Goal: Task Accomplishment & Management: Manage account settings

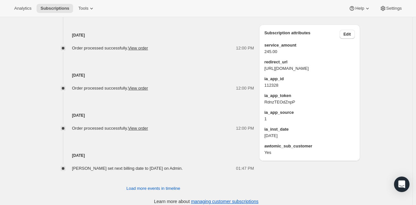
scroll to position [347, 0]
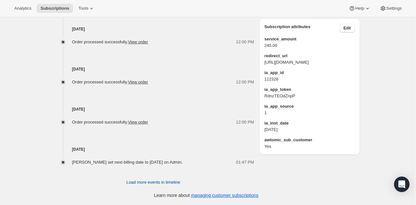
click at [142, 182] on span "Load more events in timeline" at bounding box center [153, 182] width 54 height 6
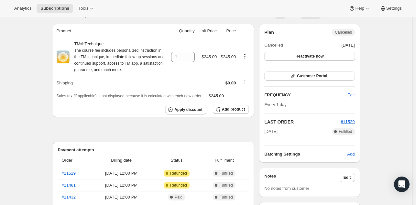
scroll to position [54, 0]
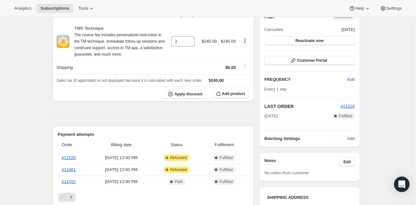
scroll to position [69, 0]
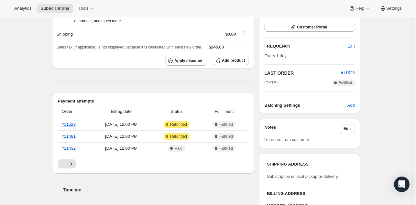
scroll to position [0, 0]
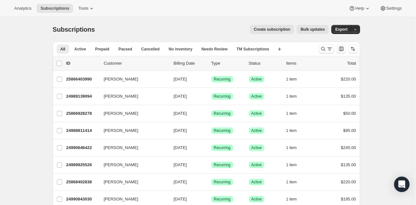
click at [150, 53] on div "All Active Prepaid Paused Cancelled No inventory Needs Review TM Subscriptions …" at bounding box center [183, 49] width 261 height 14
click at [149, 50] on span "Cancelled" at bounding box center [150, 49] width 18 height 5
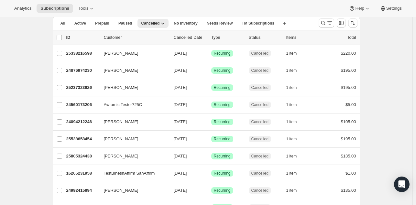
scroll to position [32, 0]
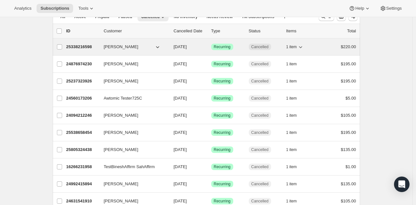
click at [118, 47] on span "Karen Mehiel" at bounding box center [121, 47] width 35 height 6
click at [86, 46] on p "25338216598" at bounding box center [82, 47] width 32 height 6
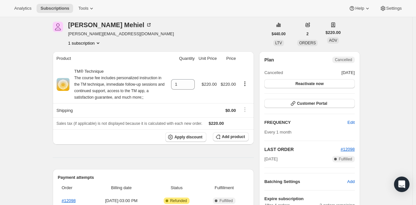
scroll to position [25, 0]
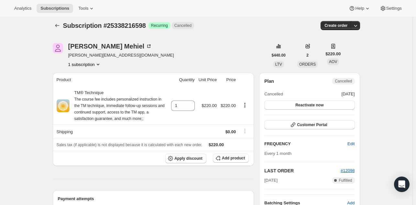
scroll to position [0, 0]
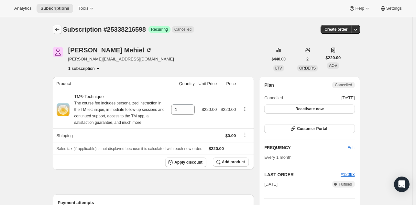
click at [58, 29] on icon "Subscriptions" at bounding box center [57, 29] width 6 height 6
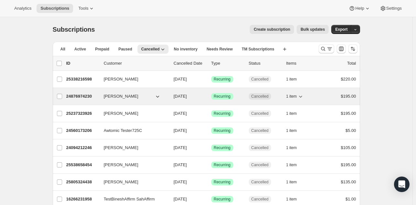
click at [71, 98] on p "24876974230" at bounding box center [82, 96] width 32 height 6
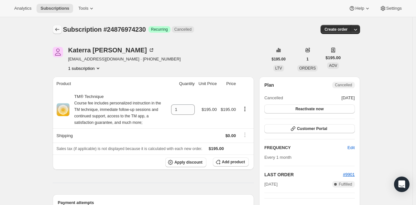
click at [58, 28] on icon "Subscriptions" at bounding box center [57, 29] width 4 height 3
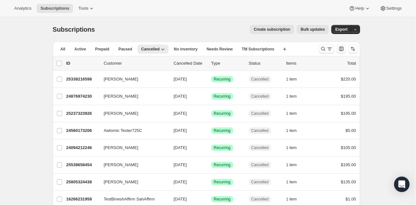
scroll to position [0, 0]
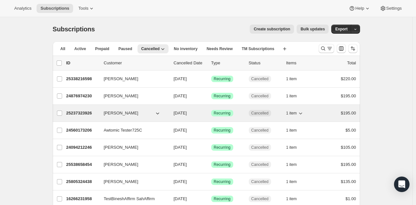
click at [78, 113] on p "25237323926" at bounding box center [82, 113] width 32 height 6
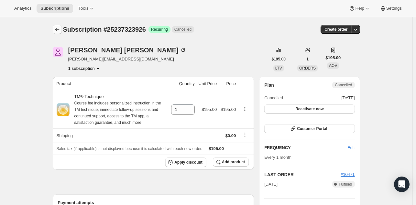
click at [57, 27] on icon "Subscriptions" at bounding box center [57, 29] width 6 height 6
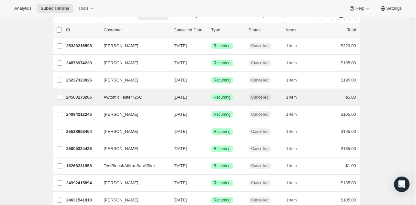
scroll to position [34, 0]
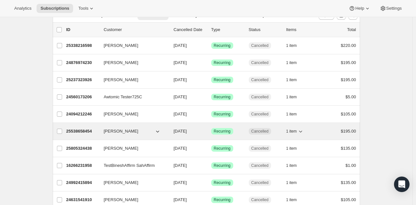
click at [75, 131] on p "25538658454" at bounding box center [82, 131] width 32 height 6
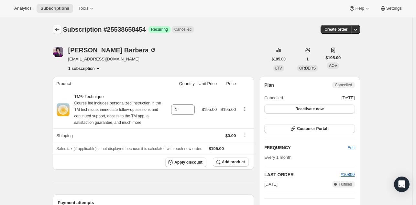
click at [58, 26] on button "Subscriptions" at bounding box center [57, 29] width 9 height 9
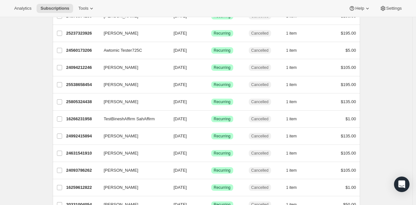
scroll to position [80, 0]
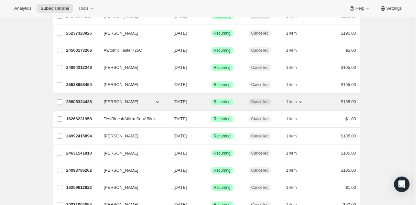
click at [76, 102] on p "25805324438" at bounding box center [82, 102] width 32 height 6
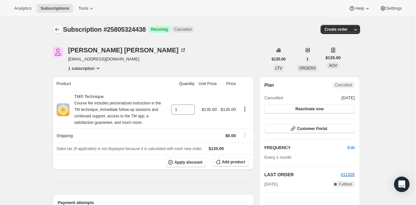
click at [56, 31] on icon "Subscriptions" at bounding box center [57, 29] width 6 height 6
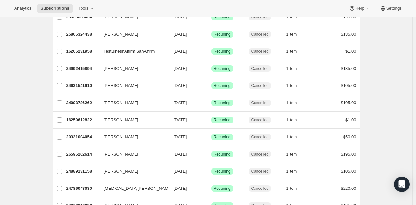
scroll to position [148, 0]
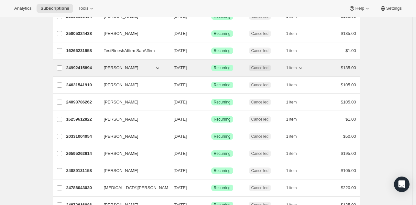
click at [76, 68] on p "24992415894" at bounding box center [82, 68] width 32 height 6
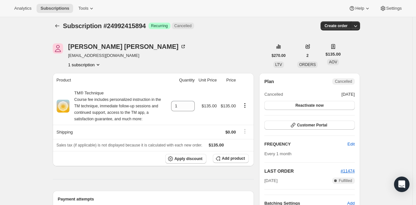
scroll to position [3, 0]
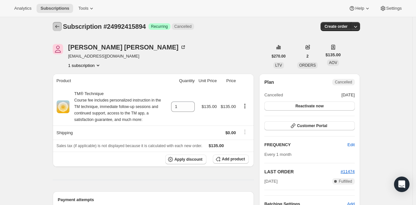
click at [58, 27] on icon "Subscriptions" at bounding box center [57, 26] width 6 height 6
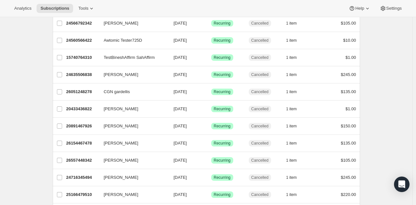
scroll to position [519, 0]
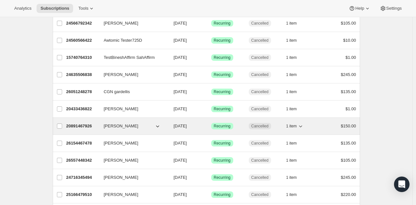
click at [69, 126] on p "20891467926" at bounding box center [82, 126] width 32 height 6
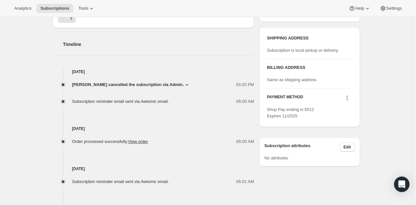
scroll to position [117, 0]
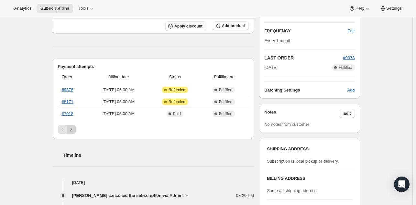
click at [71, 128] on icon "Next" at bounding box center [71, 129] width 6 height 6
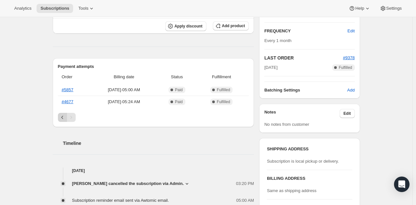
click at [64, 115] on icon "Previous" at bounding box center [62, 117] width 6 height 6
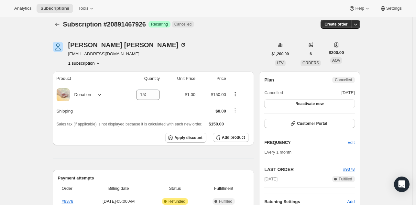
scroll to position [0, 0]
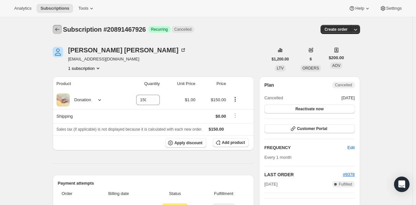
click at [57, 31] on icon "Subscriptions" at bounding box center [57, 29] width 6 height 6
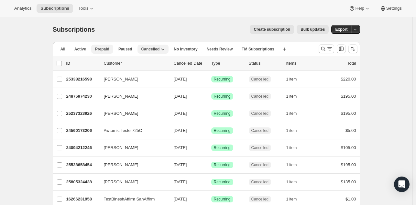
click at [104, 49] on span "Prepaid" at bounding box center [102, 49] width 14 height 5
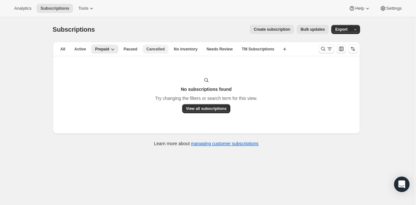
click at [147, 50] on span "Cancelled" at bounding box center [156, 49] width 18 height 5
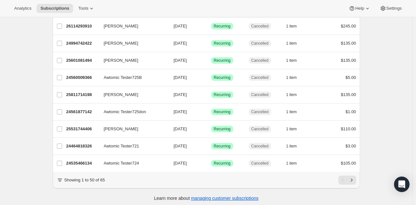
scroll to position [760, 0]
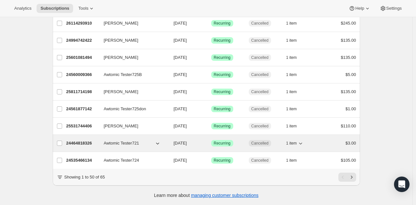
click at [84, 140] on p "24464818326" at bounding box center [82, 143] width 32 height 6
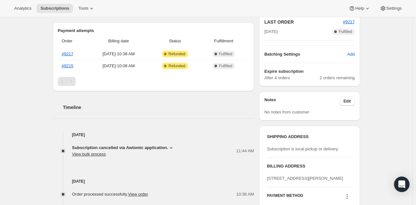
scroll to position [154, 0]
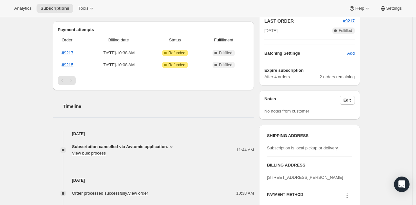
click at [34, 147] on div "Subscription #24464818326. This page is ready Subscription #24464818326 Success…" at bounding box center [206, 127] width 412 height 527
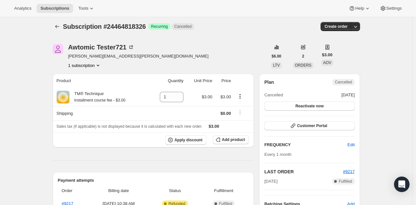
scroll to position [0, 0]
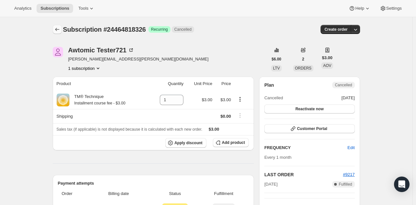
click at [55, 29] on icon "Subscriptions" at bounding box center [57, 29] width 6 height 6
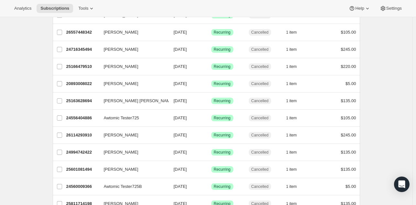
scroll to position [646, 0]
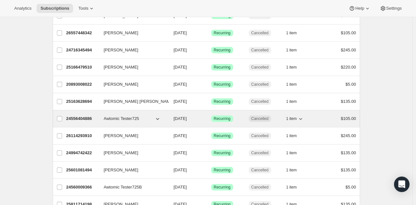
click at [114, 116] on span "Awtomic Tester725" at bounding box center [121, 118] width 35 height 6
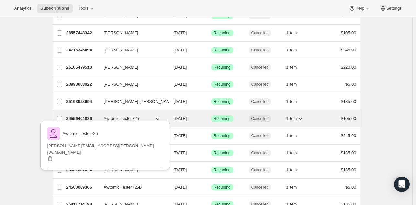
click at [78, 115] on p "24556404886" at bounding box center [82, 118] width 32 height 6
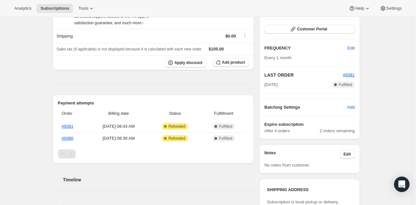
scroll to position [176, 0]
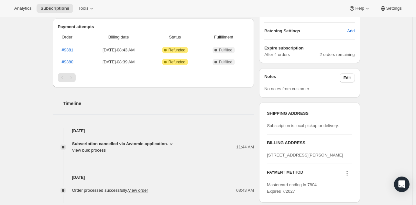
click at [173, 145] on icon at bounding box center [171, 144] width 6 height 6
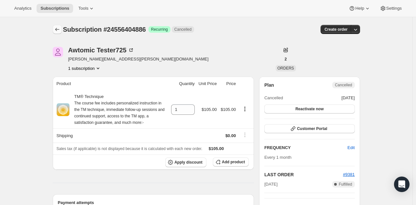
click at [57, 28] on icon "Subscriptions" at bounding box center [57, 29] width 6 height 6
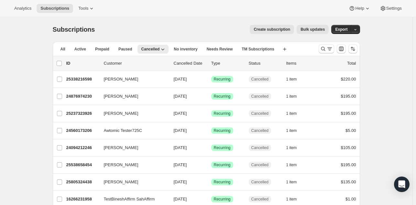
scroll to position [0, 0]
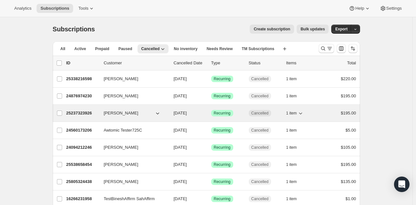
click at [71, 114] on p "25237323926" at bounding box center [82, 113] width 32 height 6
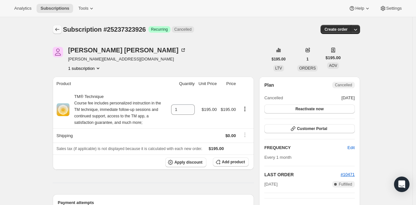
click at [56, 29] on icon "Subscriptions" at bounding box center [57, 29] width 6 height 6
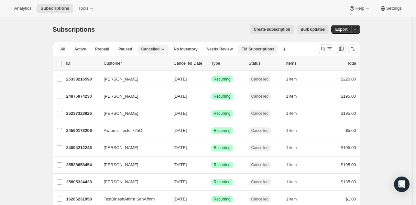
click at [255, 47] on span "TM Subscriptions" at bounding box center [258, 49] width 33 height 5
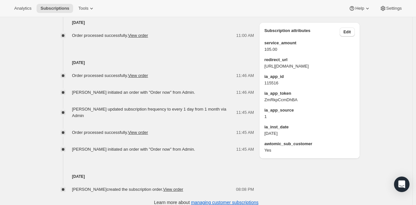
scroll to position [337, 0]
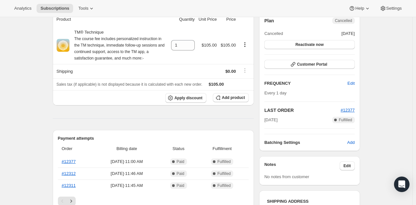
scroll to position [63, 0]
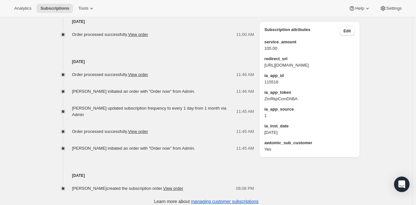
scroll to position [0, 0]
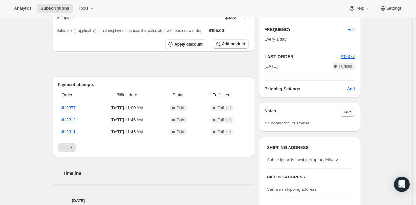
click at [30, 142] on div "Subscription #26368639126. This page is ready Subscription #26368639126 Success…" at bounding box center [206, 164] width 412 height 531
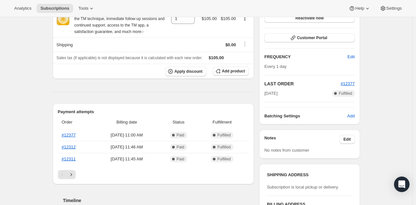
scroll to position [85, 0]
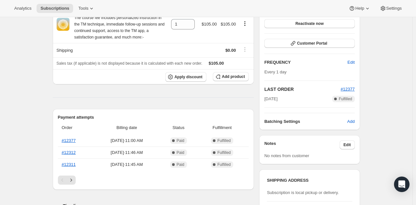
click at [32, 135] on div "Subscription #26368639126. This page is ready Subscription #26368639126 Success…" at bounding box center [206, 197] width 412 height 531
click at [37, 111] on div "Subscription #26368639126. This page is ready Subscription #26368639126 Success…" at bounding box center [206, 197] width 412 height 531
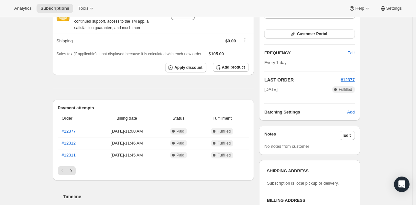
scroll to position [99, 0]
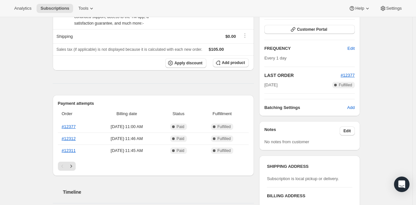
click at [26, 97] on div "Subscription #26368639126. This page is ready Subscription #26368639126 Success…" at bounding box center [206, 183] width 412 height 531
click at [38, 117] on div "Subscription #26368639126. This page is ready Subscription #26368639126 Success…" at bounding box center [206, 183] width 412 height 531
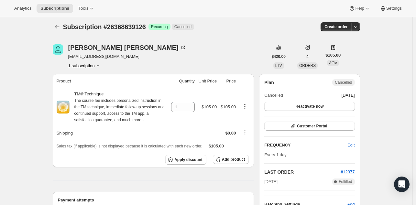
scroll to position [0, 0]
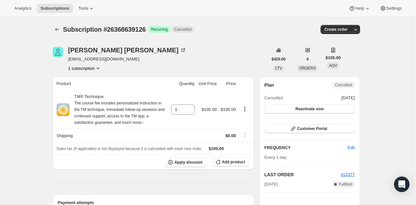
click at [358, 31] on icon "button" at bounding box center [355, 29] width 6 height 6
